Goal: Information Seeking & Learning: Understand process/instructions

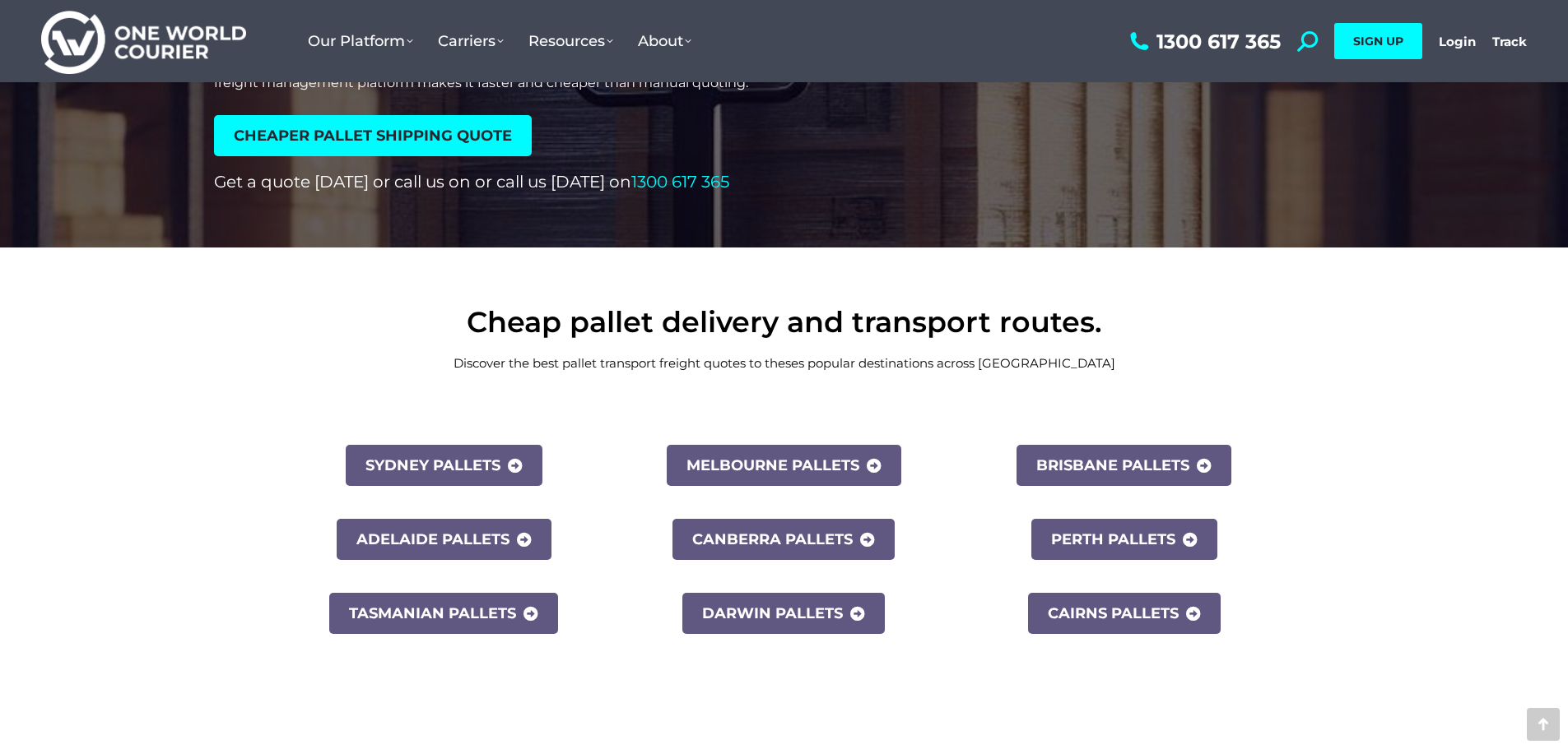
scroll to position [411, 0]
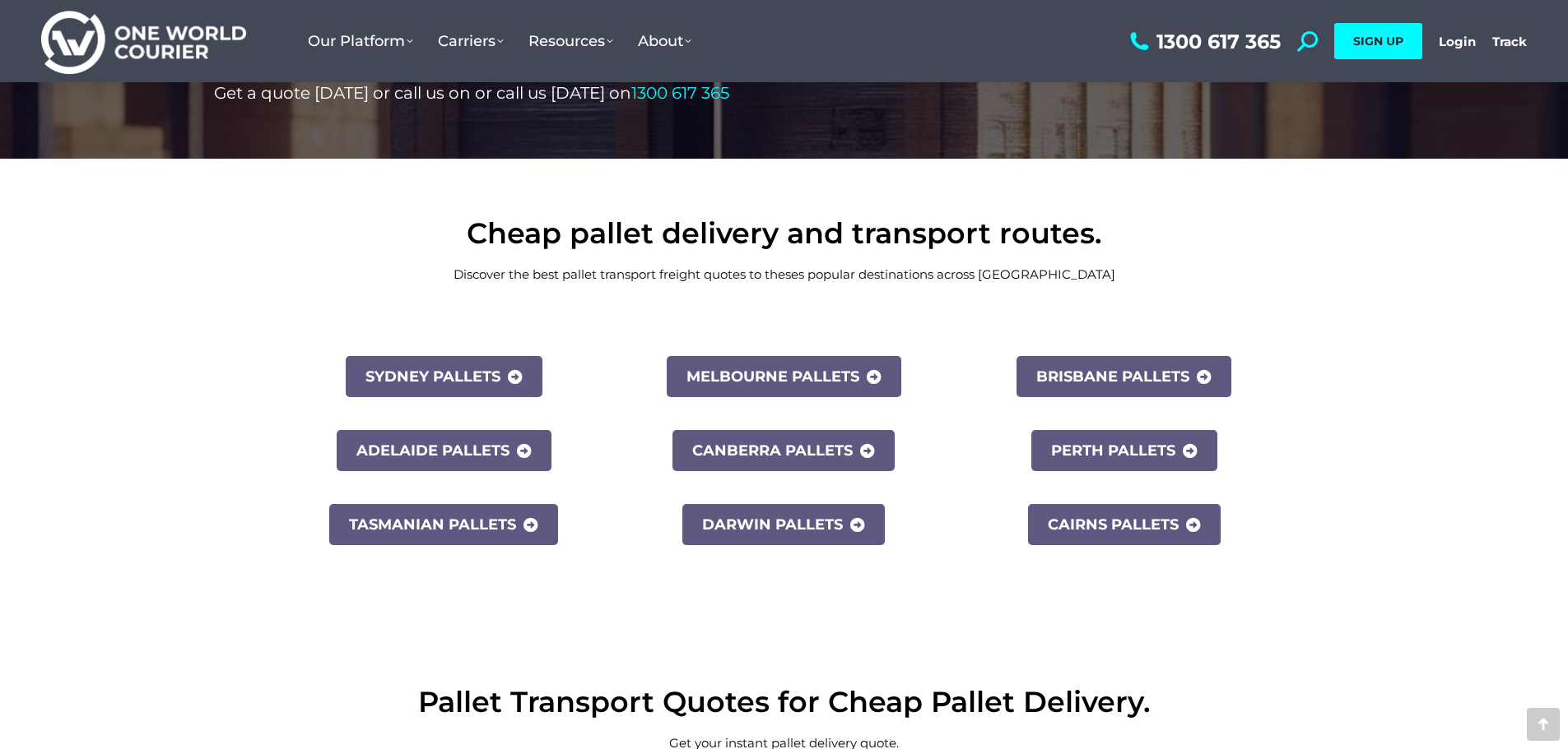
click at [435, 382] on span "Sydney Pallets" at bounding box center [433, 377] width 135 height 15
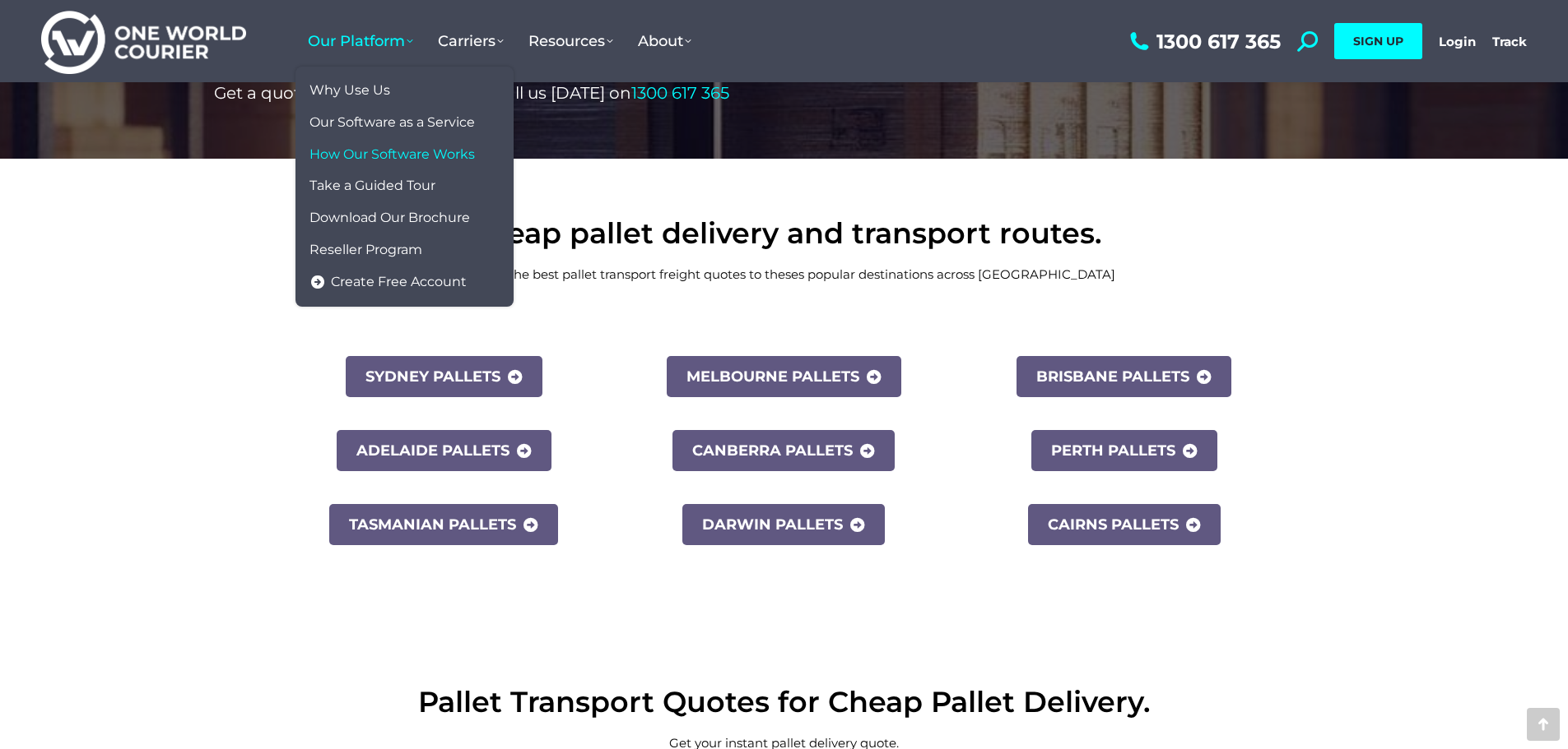
click at [444, 152] on span "How Our Software Works" at bounding box center [392, 155] width 166 height 17
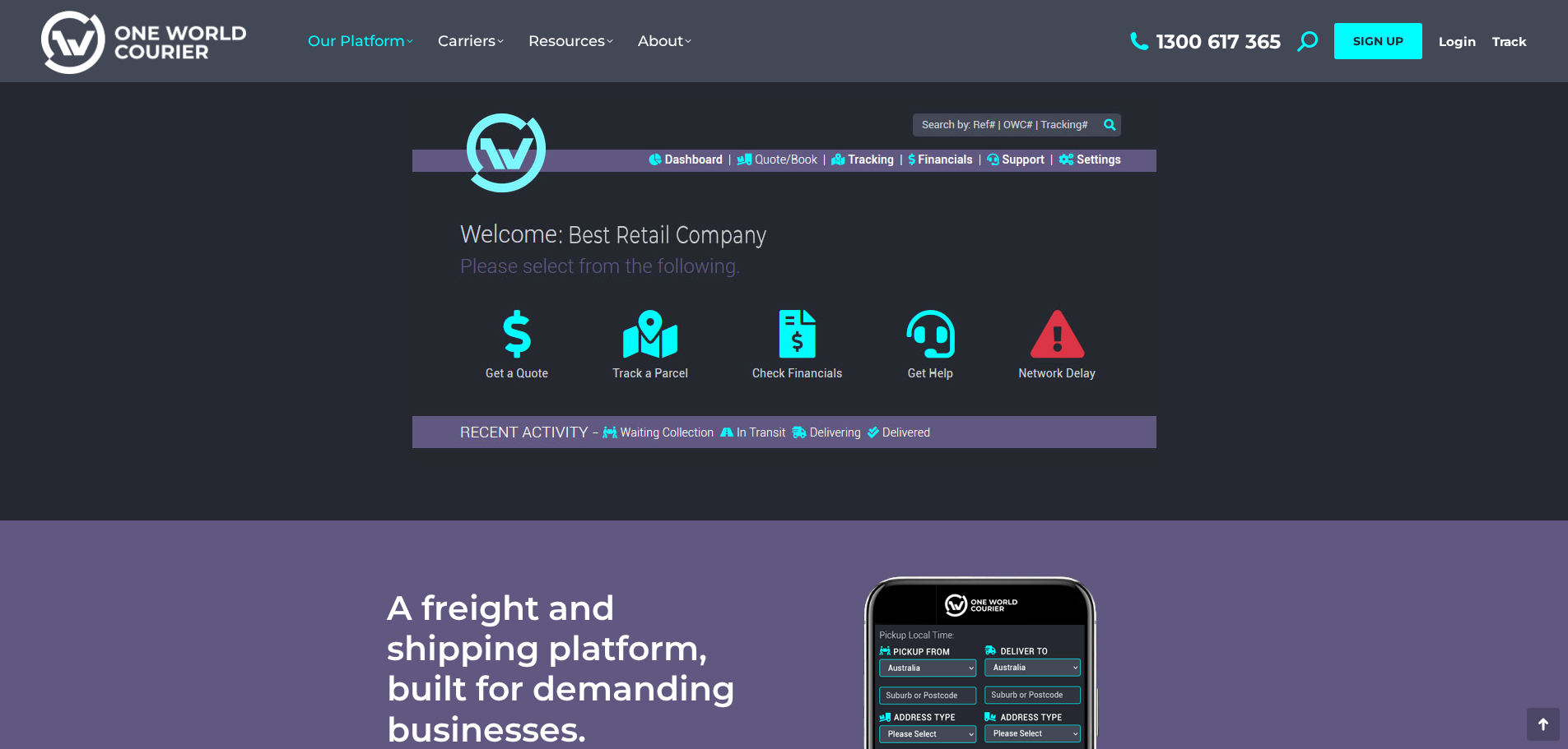
scroll to position [822, 0]
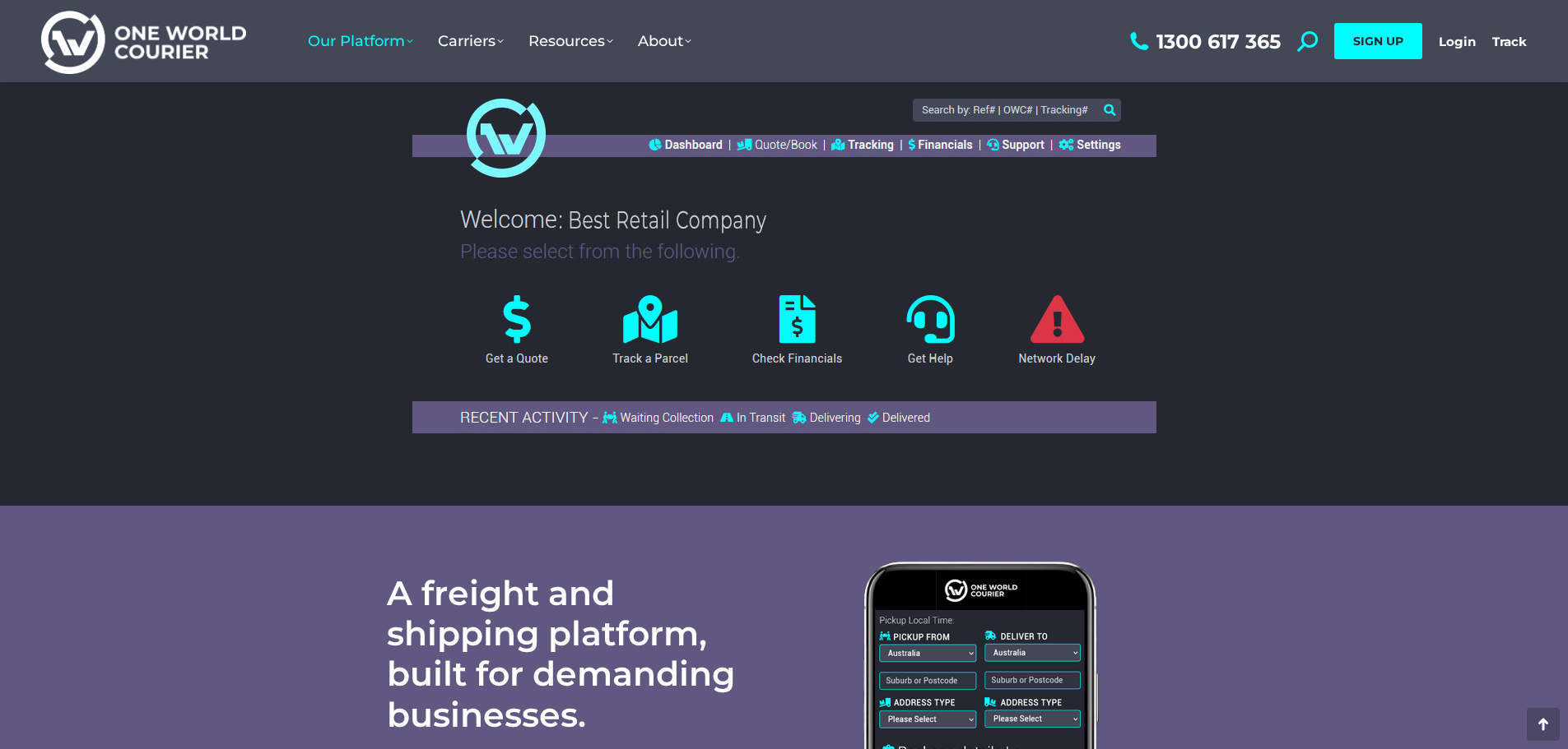
click at [509, 347] on img at bounding box center [784, 267] width 744 height 362
click at [512, 305] on img at bounding box center [784, 267] width 744 height 362
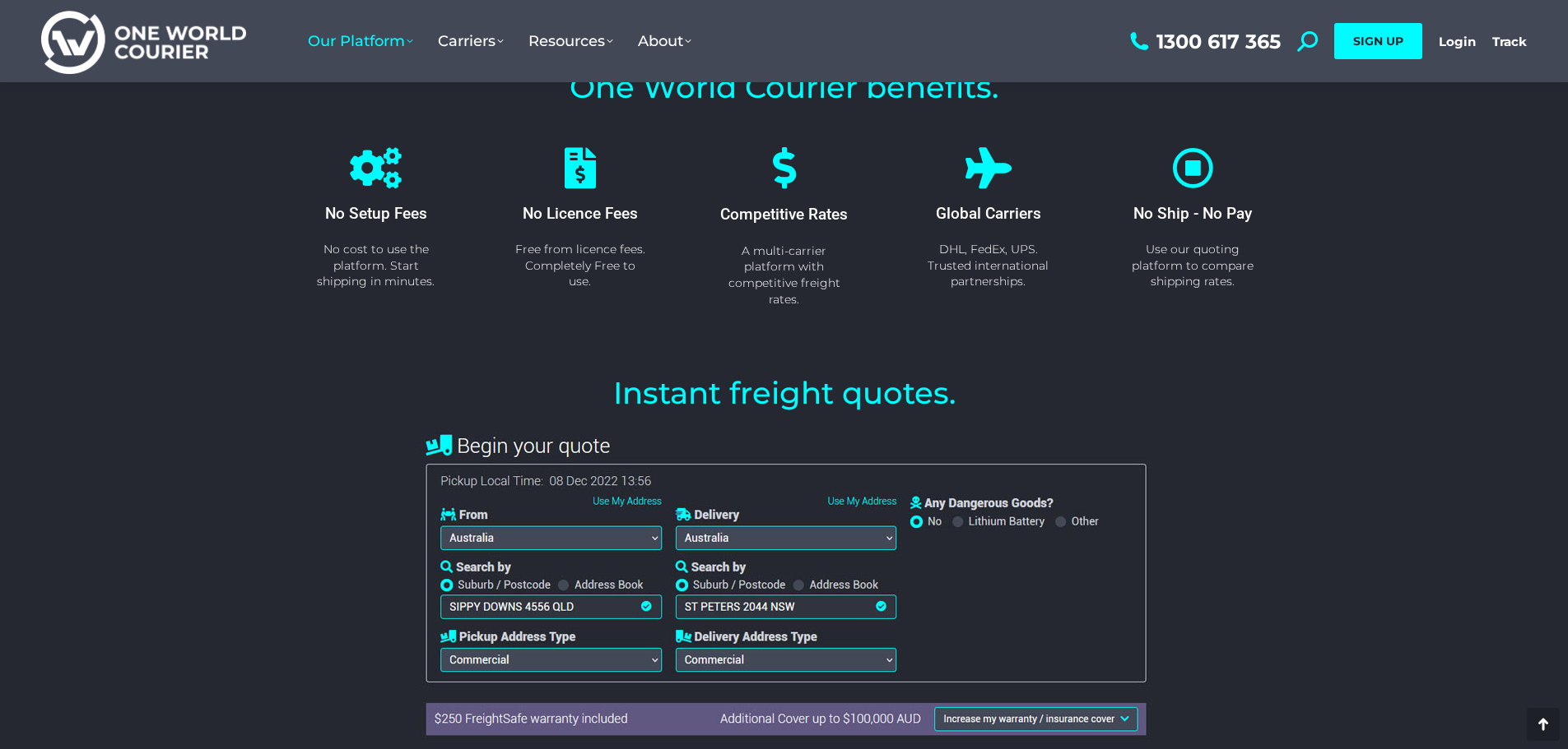
scroll to position [1919, 0]
